Goal: Information Seeking & Learning: Find specific fact

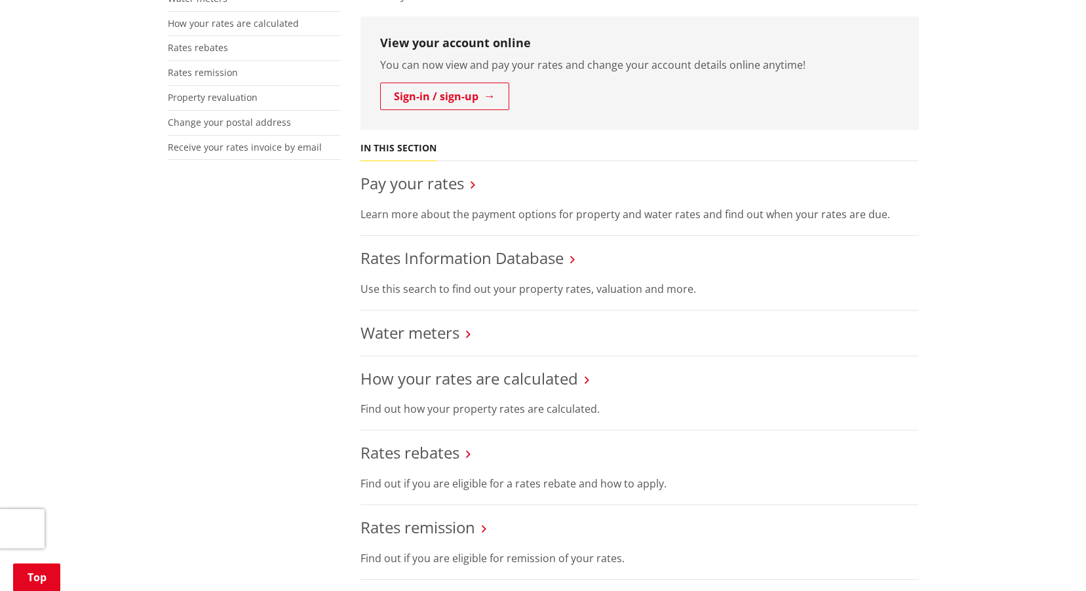
scroll to position [328, 0]
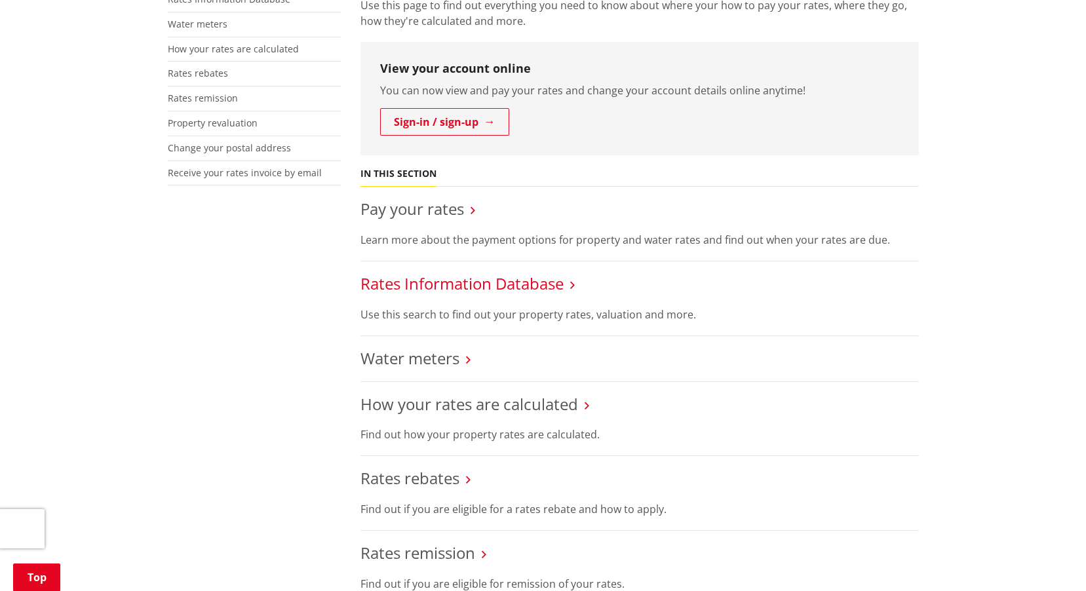
click at [465, 285] on link "Rates Information Database" at bounding box center [461, 284] width 203 height 22
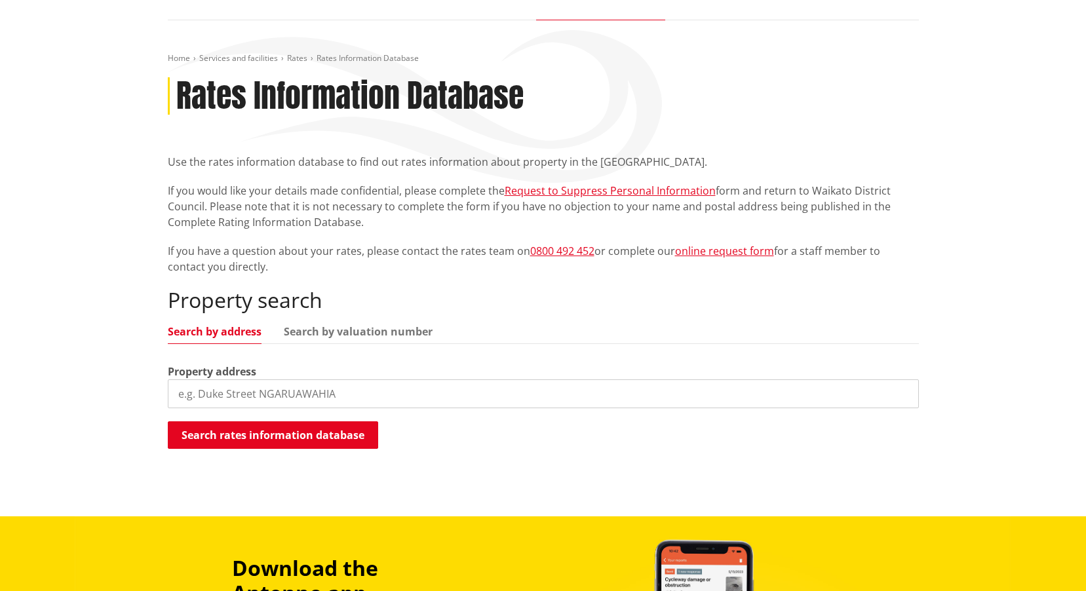
scroll to position [197, 0]
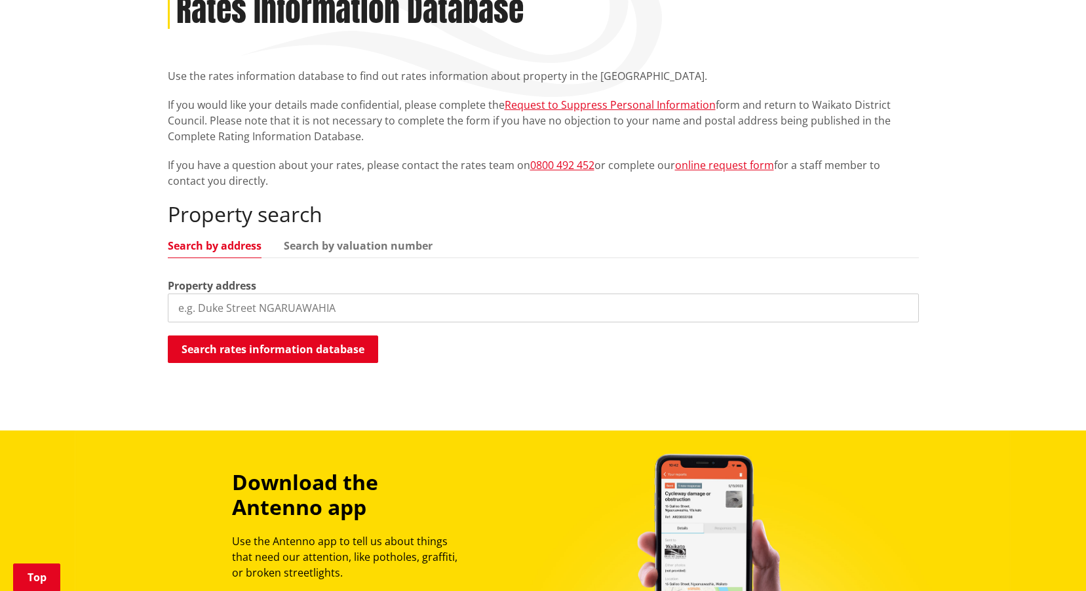
click at [220, 305] on input "search" at bounding box center [543, 308] width 751 height 29
type input "3 Gregson Drive"
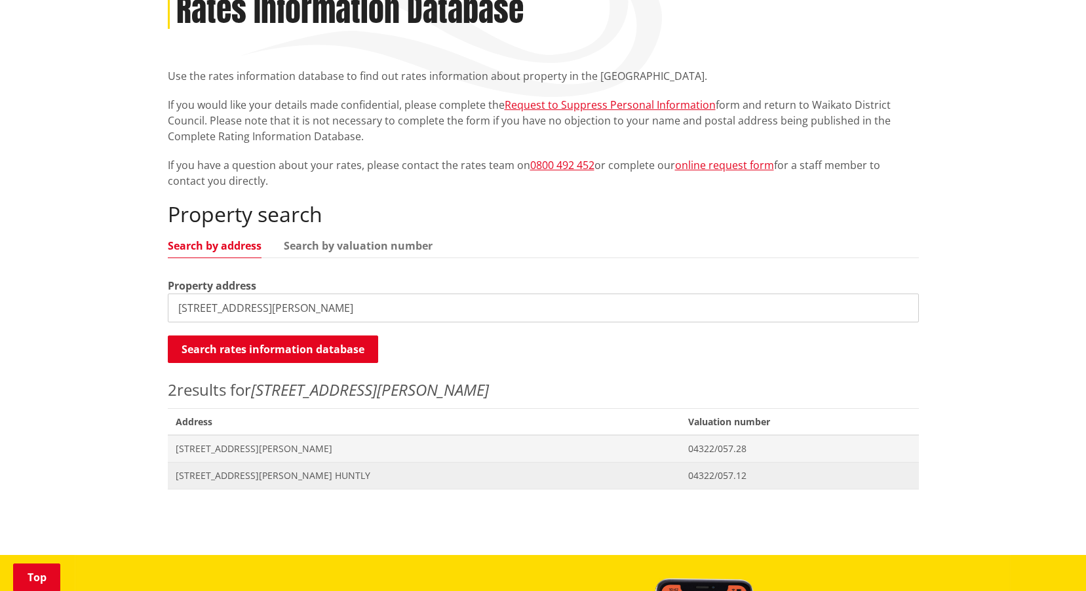
click at [243, 477] on span "[STREET_ADDRESS][PERSON_NAME] HUNTLY" at bounding box center [424, 475] width 497 height 13
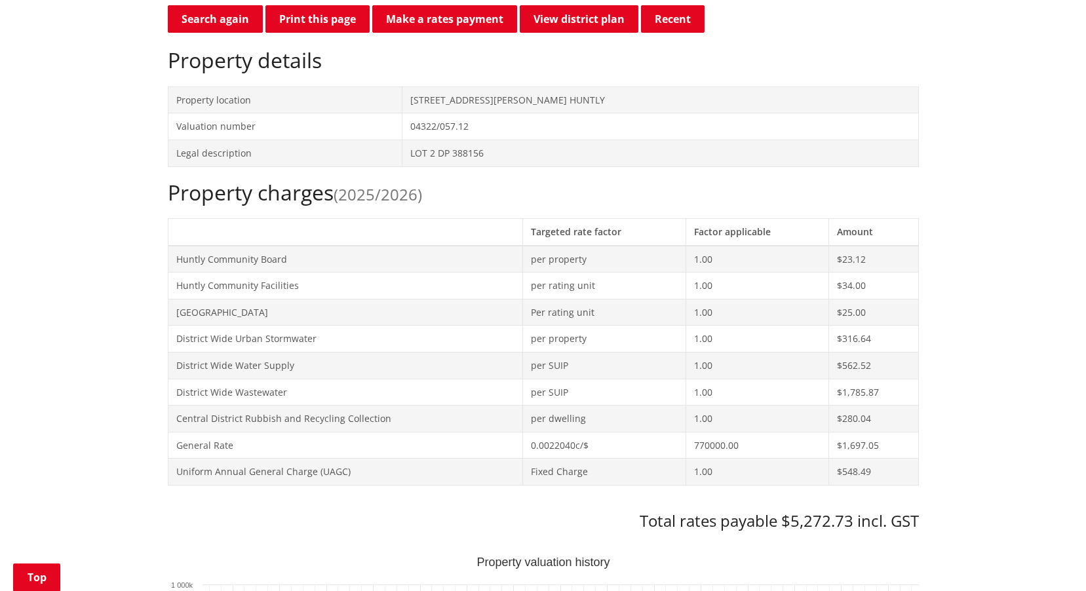
scroll to position [131, 0]
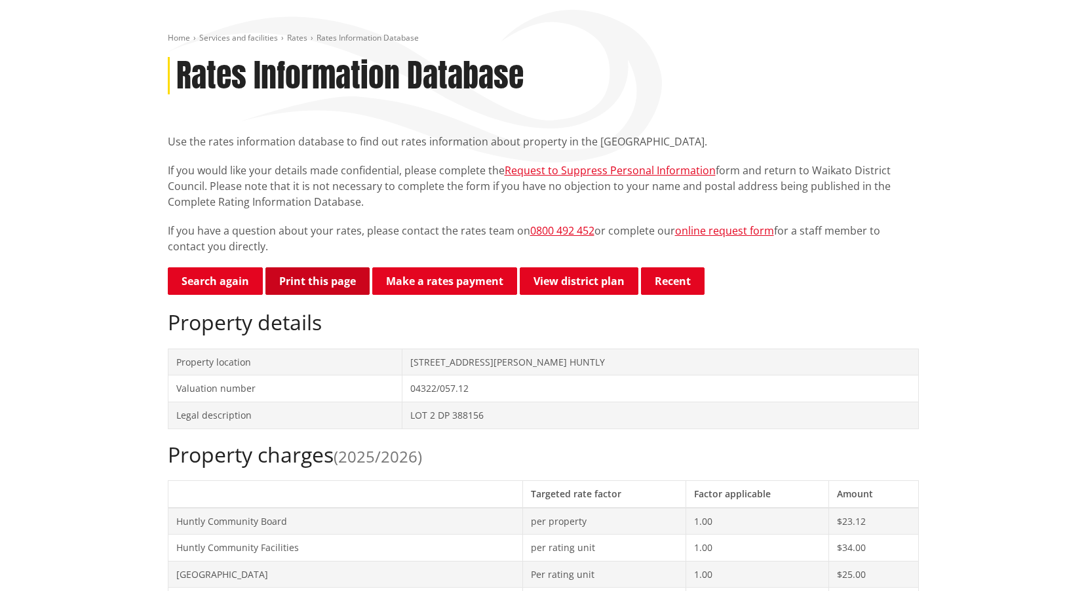
click at [330, 287] on button "Print this page" at bounding box center [317, 281] width 104 height 28
